Goal: Task Accomplishment & Management: Use online tool/utility

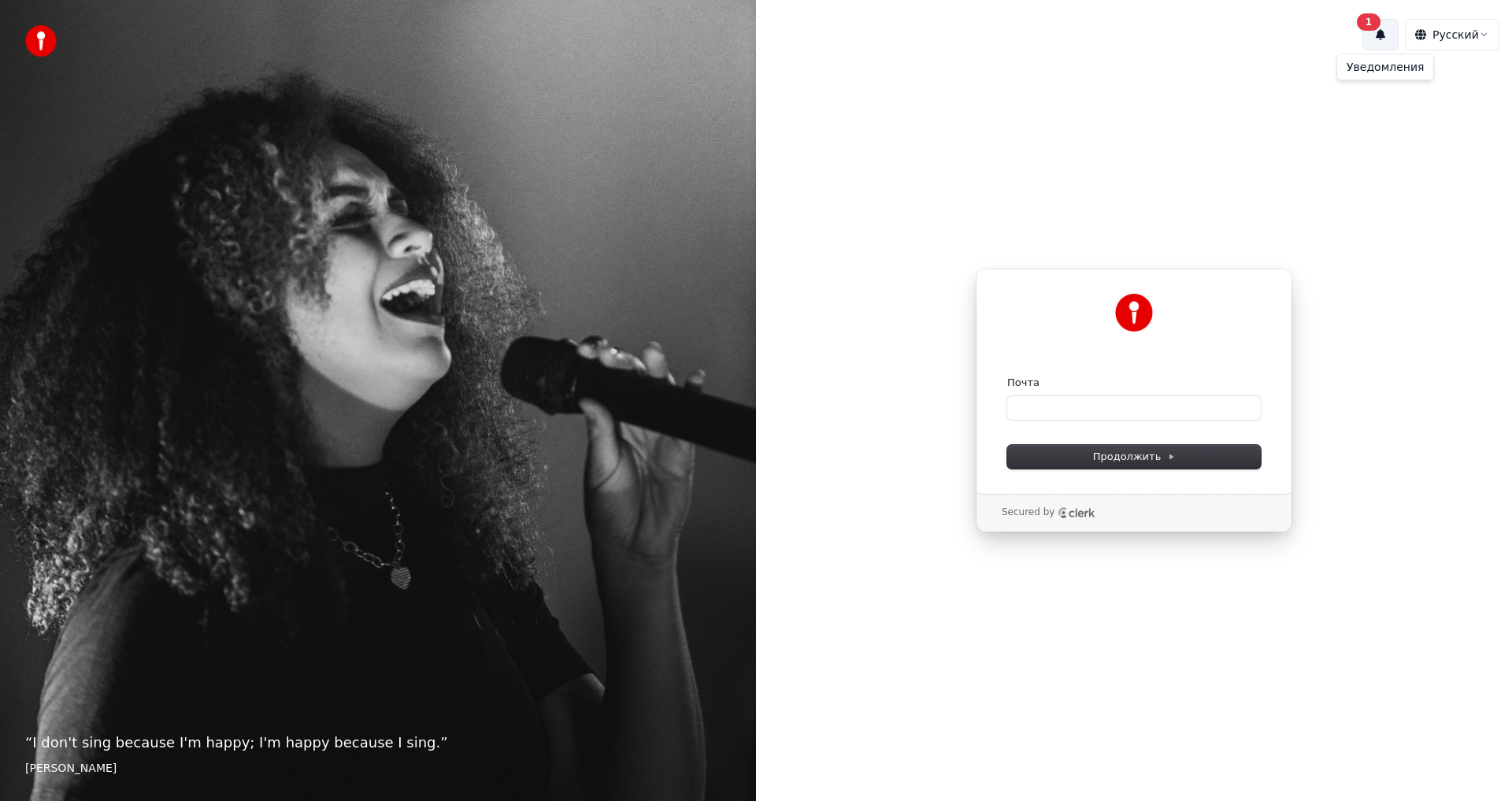
click at [1377, 36] on button "1" at bounding box center [1381, 34] width 36 height 31
click at [1463, 85] on button "Обновить" at bounding box center [1490, 85] width 83 height 31
